Goal: Information Seeking & Learning: Learn about a topic

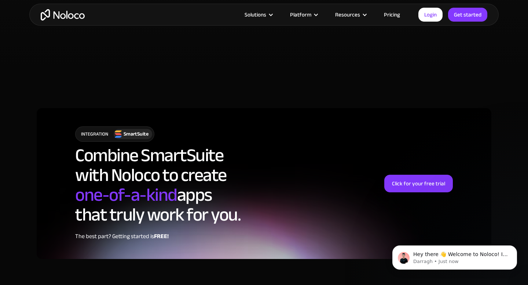
scroll to position [1315, 0]
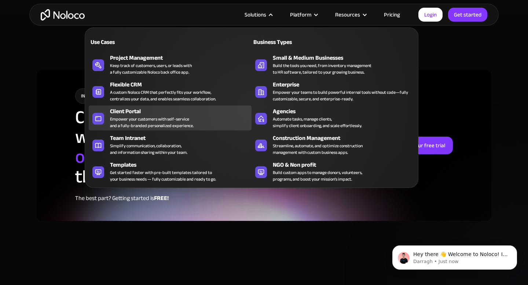
click at [165, 116] on div "Empower your customers with self-service and a fully-branded personalized exper…" at bounding box center [152, 122] width 84 height 13
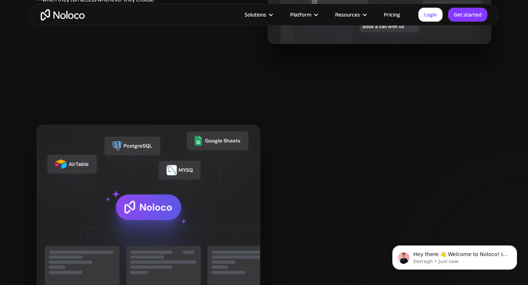
scroll to position [822, 0]
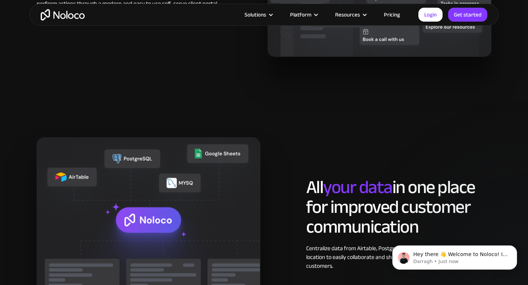
click at [389, 15] on link "Pricing" at bounding box center [392, 15] width 34 height 10
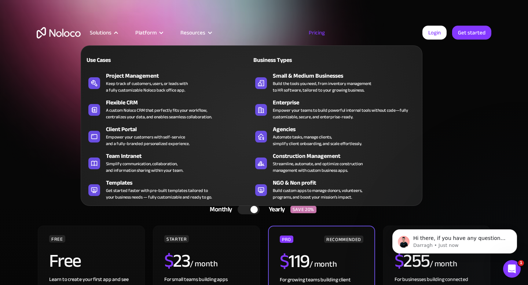
click at [103, 32] on div "Solutions" at bounding box center [101, 33] width 22 height 10
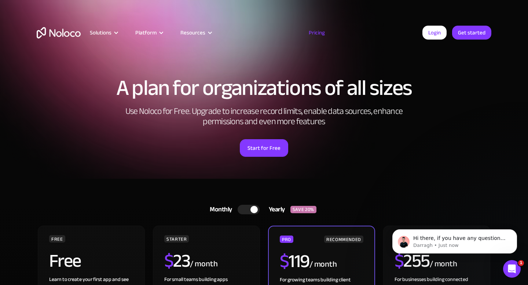
click at [103, 32] on div "Solutions" at bounding box center [101, 33] width 22 height 10
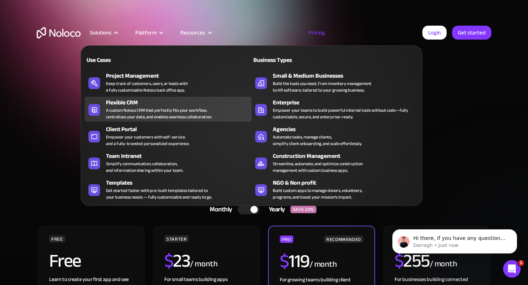
click at [124, 103] on div "Flexible CRM" at bounding box center [180, 102] width 149 height 9
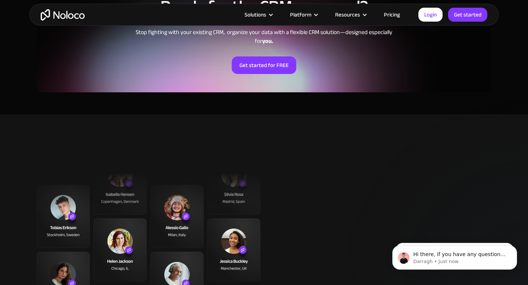
scroll to position [1509, 0]
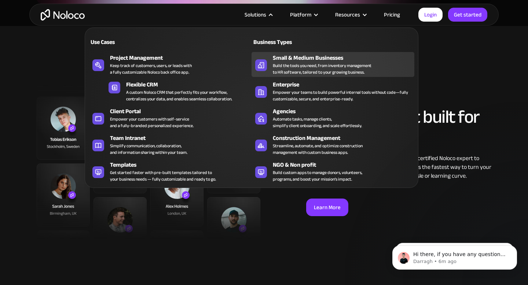
click at [277, 62] on div "Build the tools you need, from inventory management to HR software, tailored to…" at bounding box center [322, 68] width 99 height 13
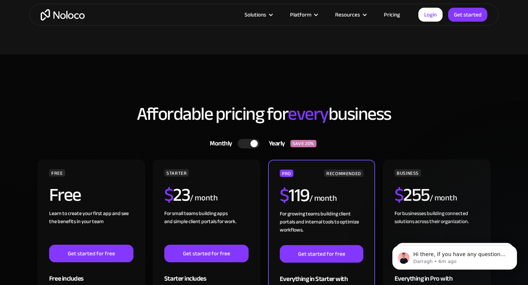
scroll to position [1969, 0]
